Goal: Task Accomplishment & Management: Complete application form

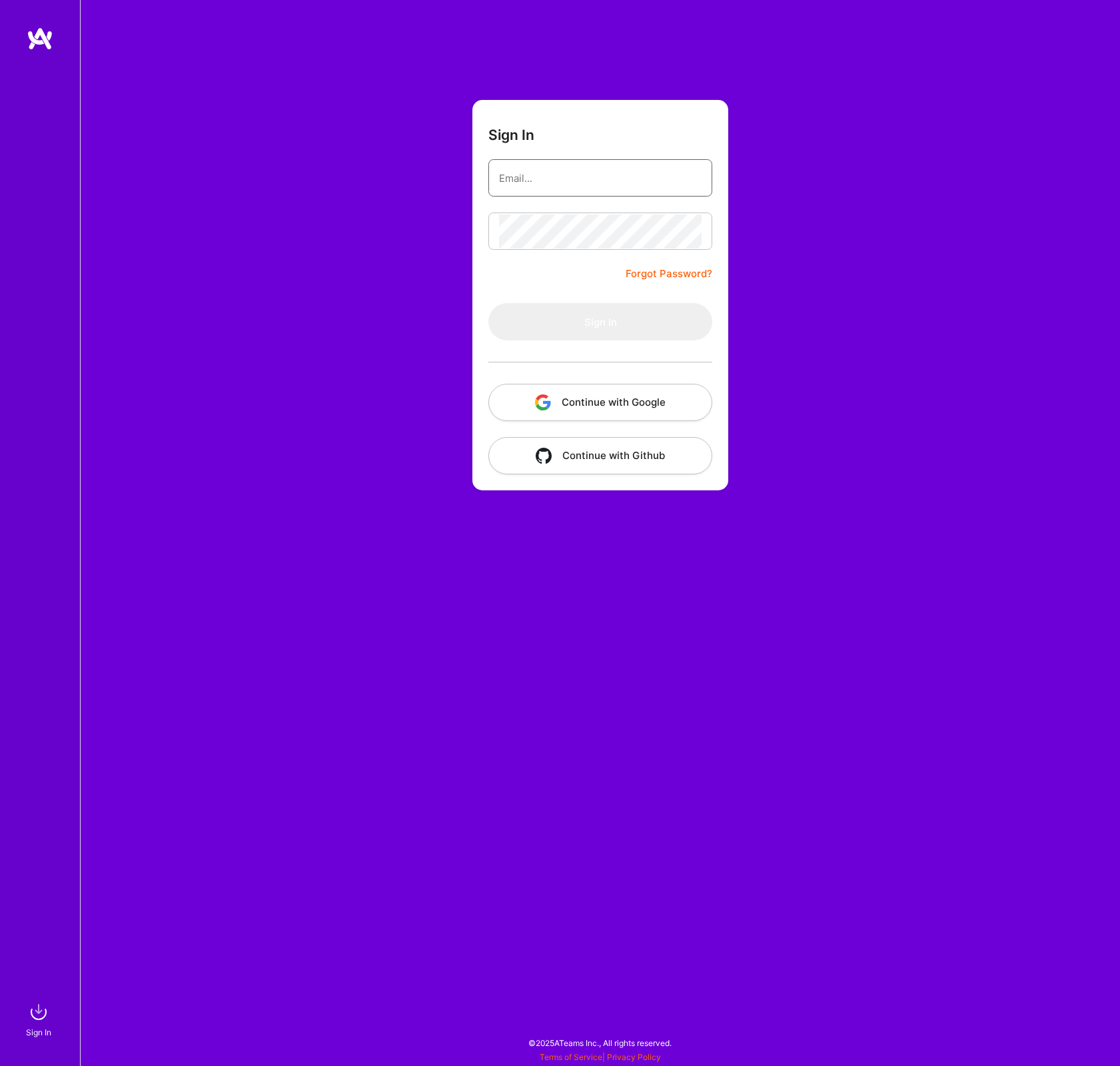
type input "[EMAIL_ADDRESS][DOMAIN_NAME]"
click at [593, 325] on button "Sign In" at bounding box center [600, 322] width 224 height 37
